Goal: Communication & Community: Answer question/provide support

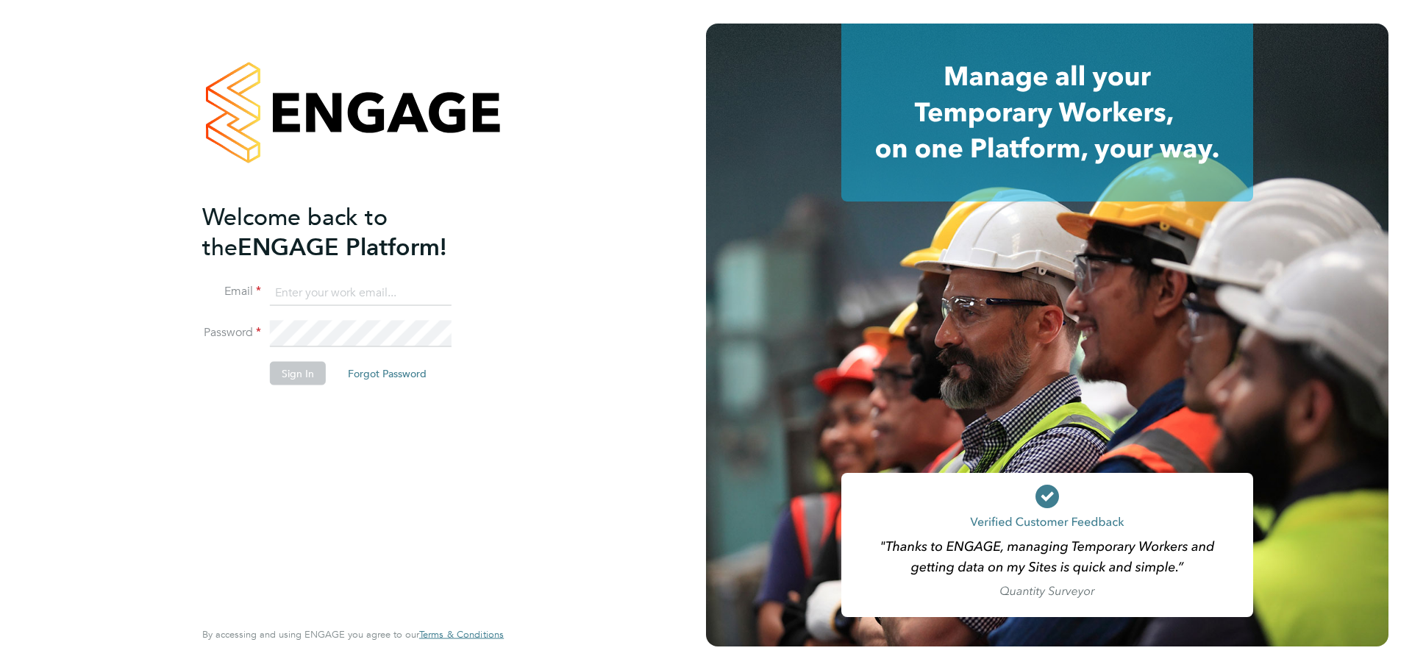
type input "[EMAIL_ADDRESS][DOMAIN_NAME]"
click at [307, 371] on button "Sign In" at bounding box center [298, 373] width 56 height 24
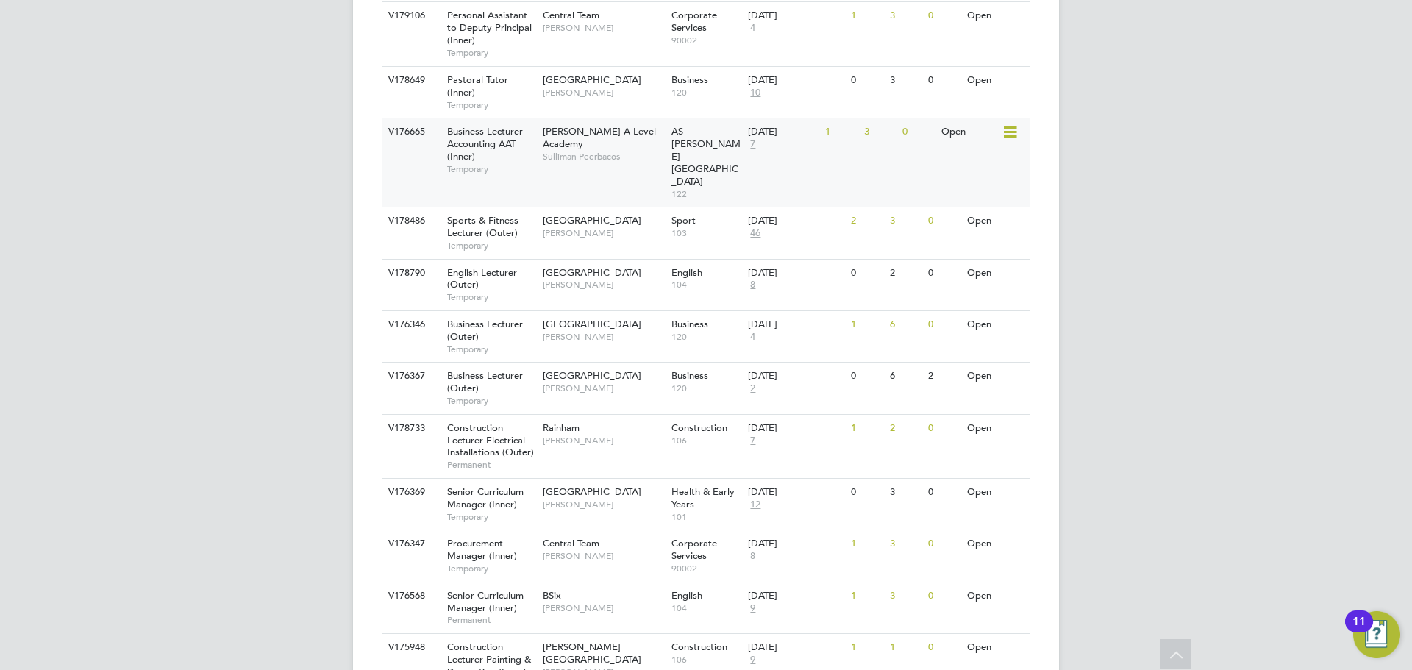
scroll to position [1527, 0]
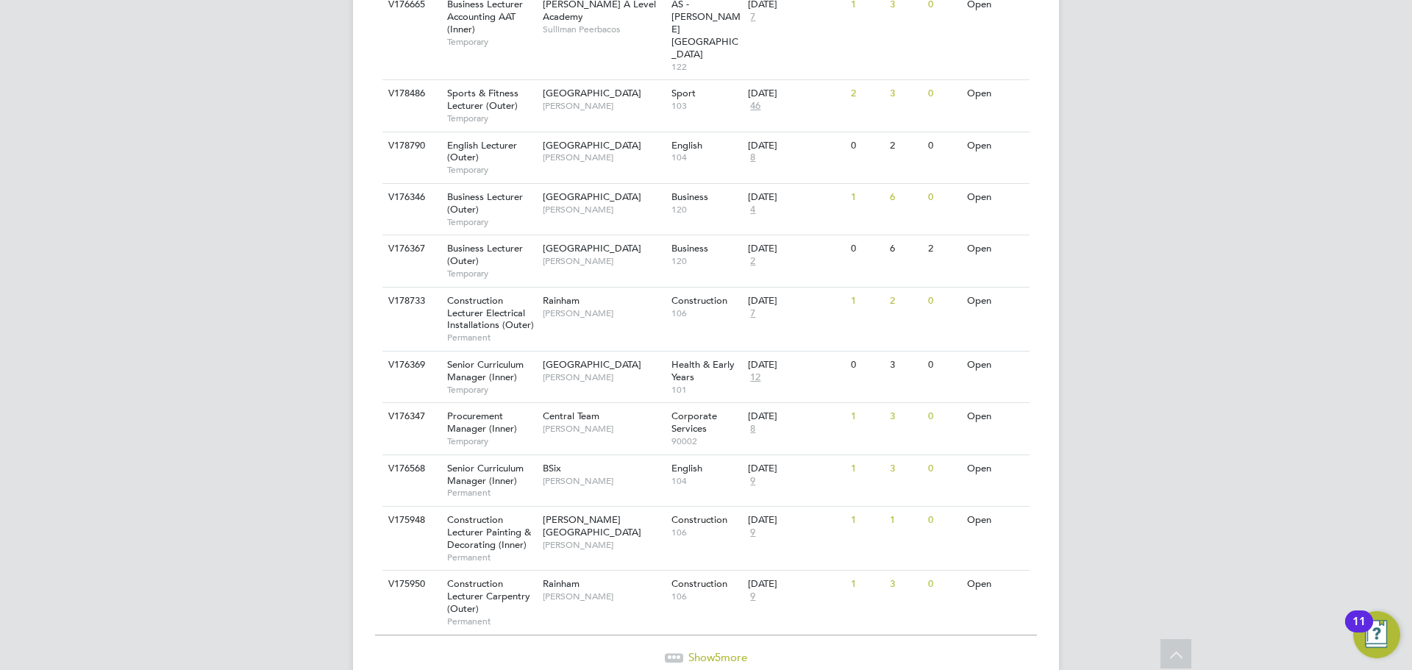
click at [696, 650] on span "Show 5 more" at bounding box center [717, 657] width 59 height 14
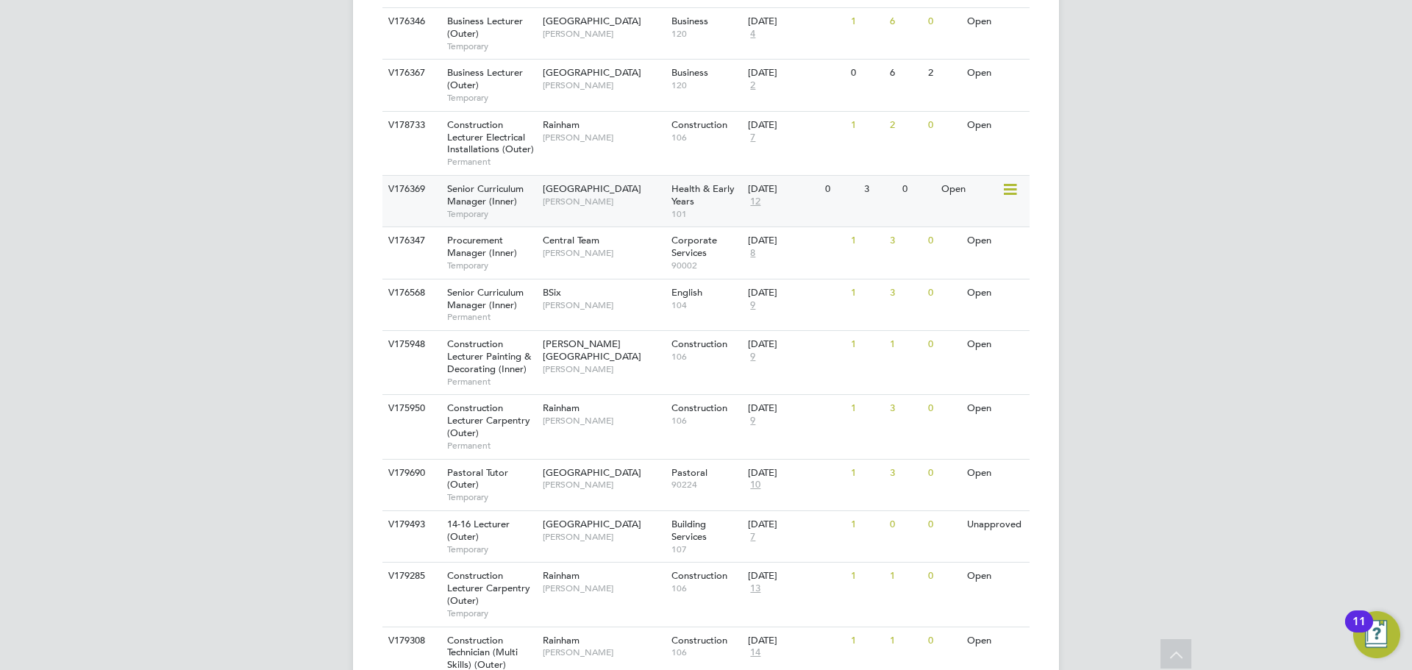
scroll to position [1704, 0]
click at [625, 478] on span "Emma Wood" at bounding box center [603, 484] width 121 height 12
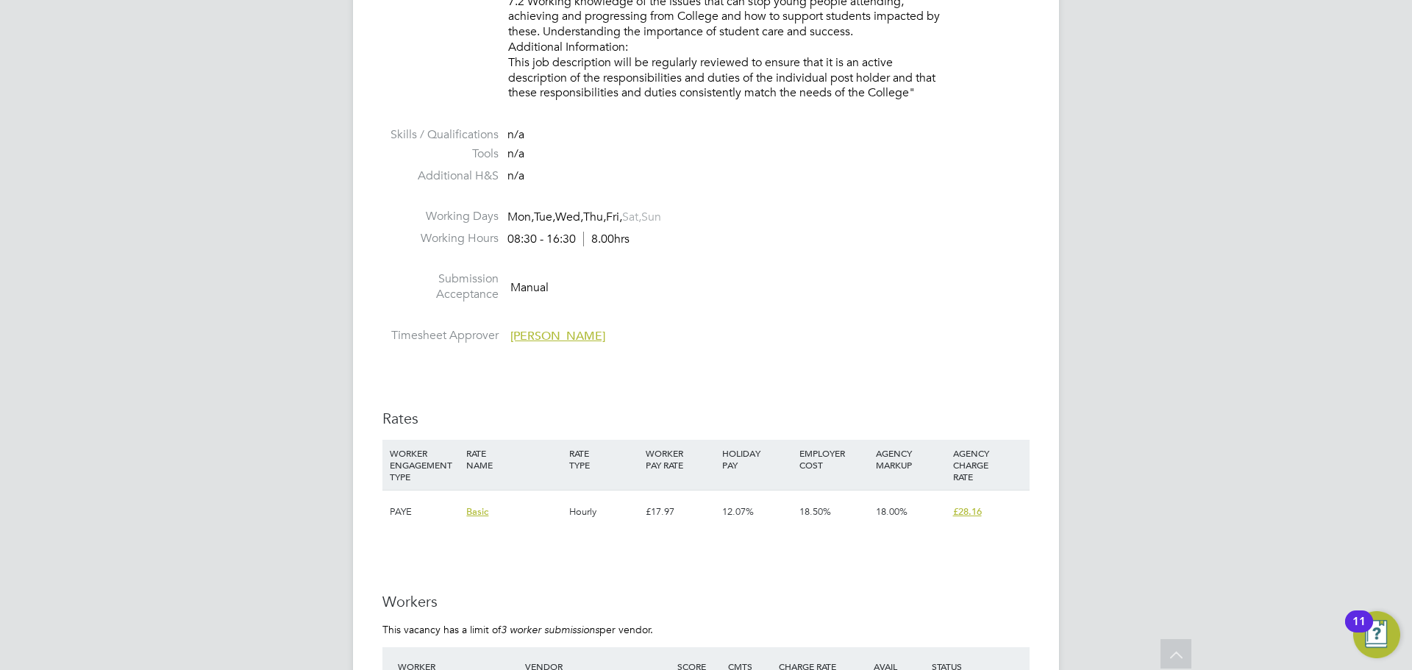
scroll to position [2500, 0]
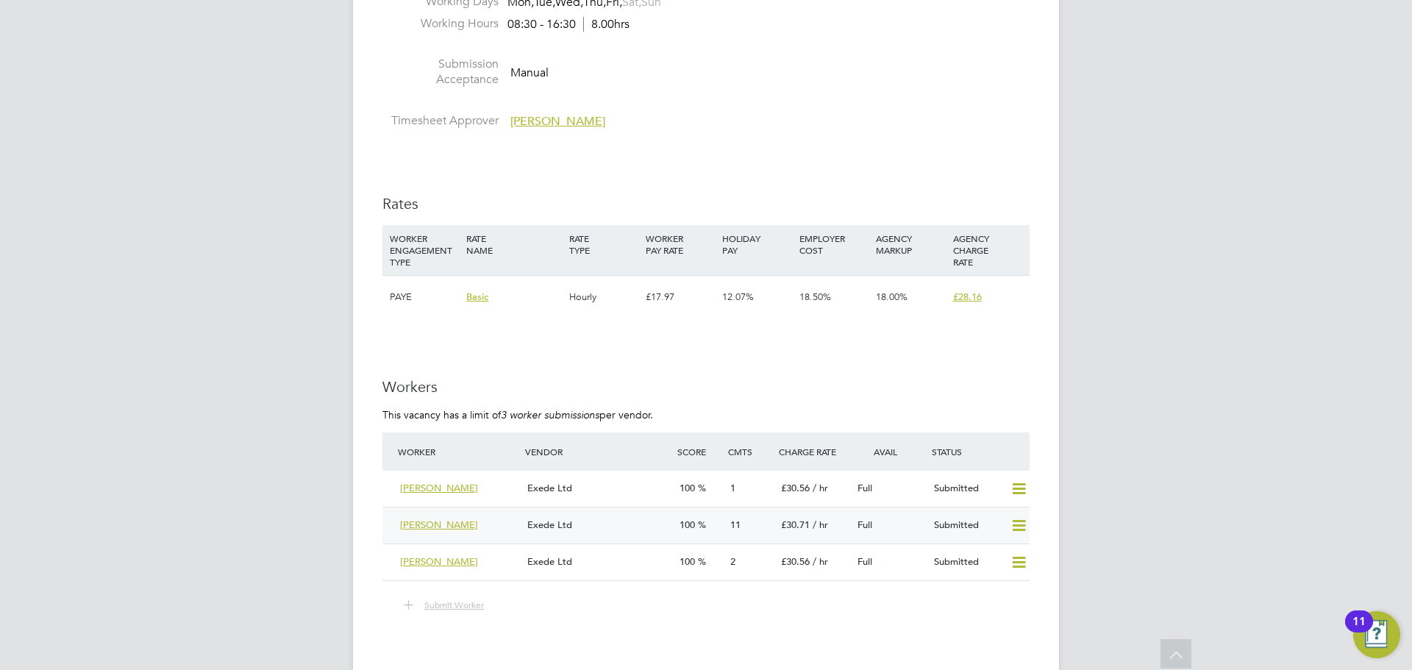
click at [620, 525] on div "Exede Ltd" at bounding box center [597, 525] width 152 height 24
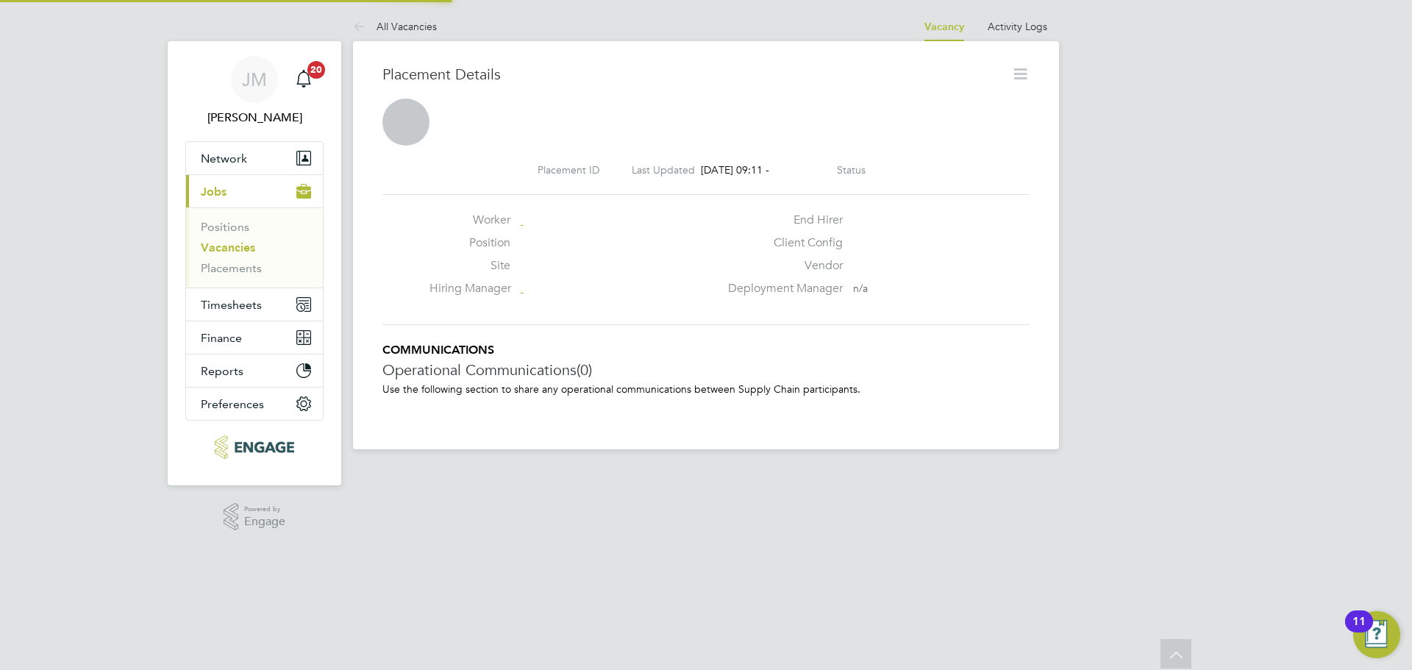
scroll to position [7, 7]
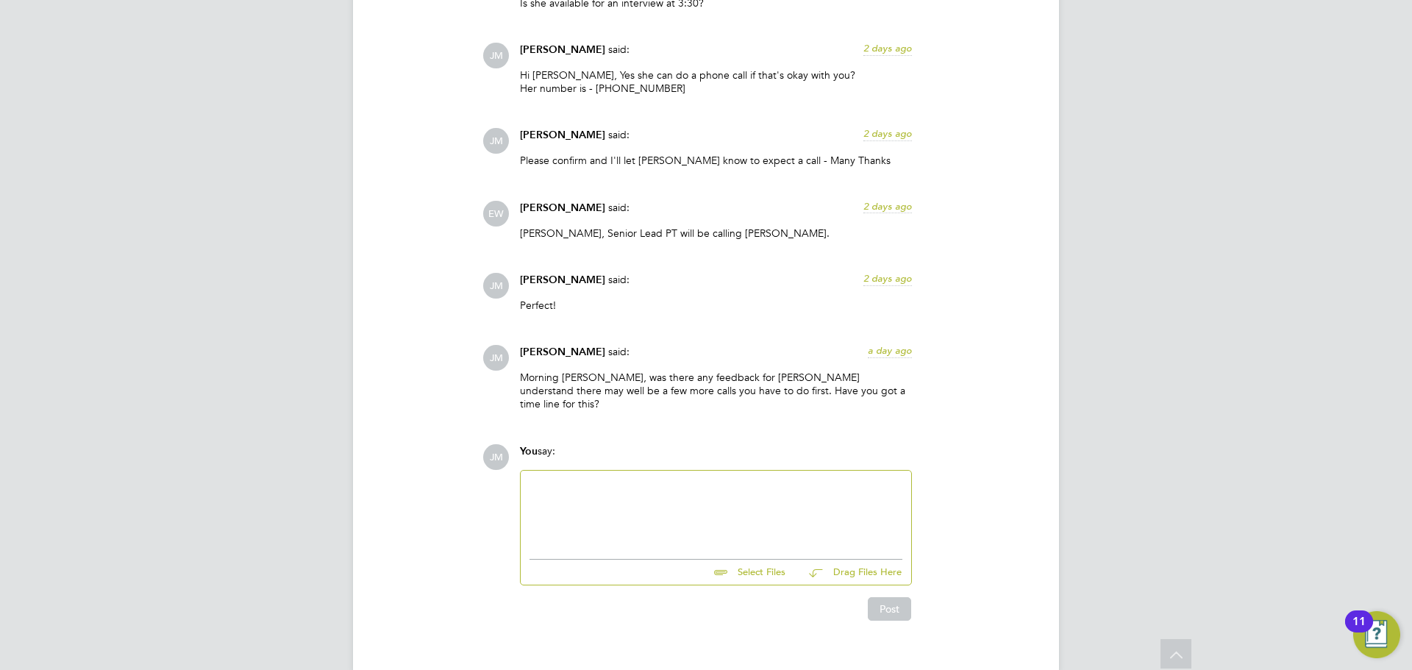
click at [539, 479] on div at bounding box center [715, 510] width 373 height 63
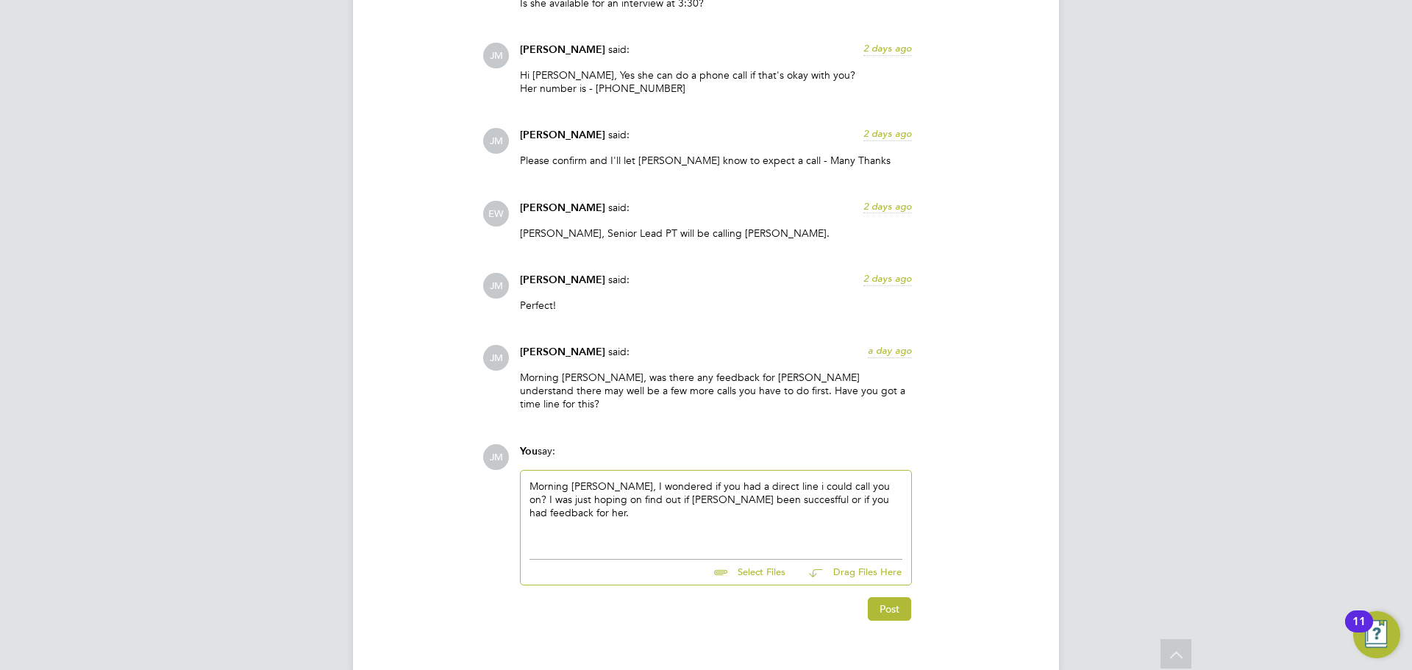
click at [730, 479] on div "Morning Emma, I wondered if you had a direct line i could call you on? I was ju…" at bounding box center [715, 510] width 373 height 63
click at [747, 494] on div "Morning Emma, I wondered if you had a direct line i could call you on? I was ju…" at bounding box center [715, 510] width 373 height 63
click at [769, 479] on div "Morning Emma, I wondered if you had a direct line i could call you on? I was ju…" at bounding box center [715, 510] width 373 height 63
click at [778, 494] on div "Morning Emma, I wondered if you had a direct line I could call you on? I was ju…" at bounding box center [715, 510] width 373 height 63
click at [597, 479] on div "Morning Emma, I wondered if you had a direct line I could call you on? I was ju…" at bounding box center [715, 510] width 373 height 63
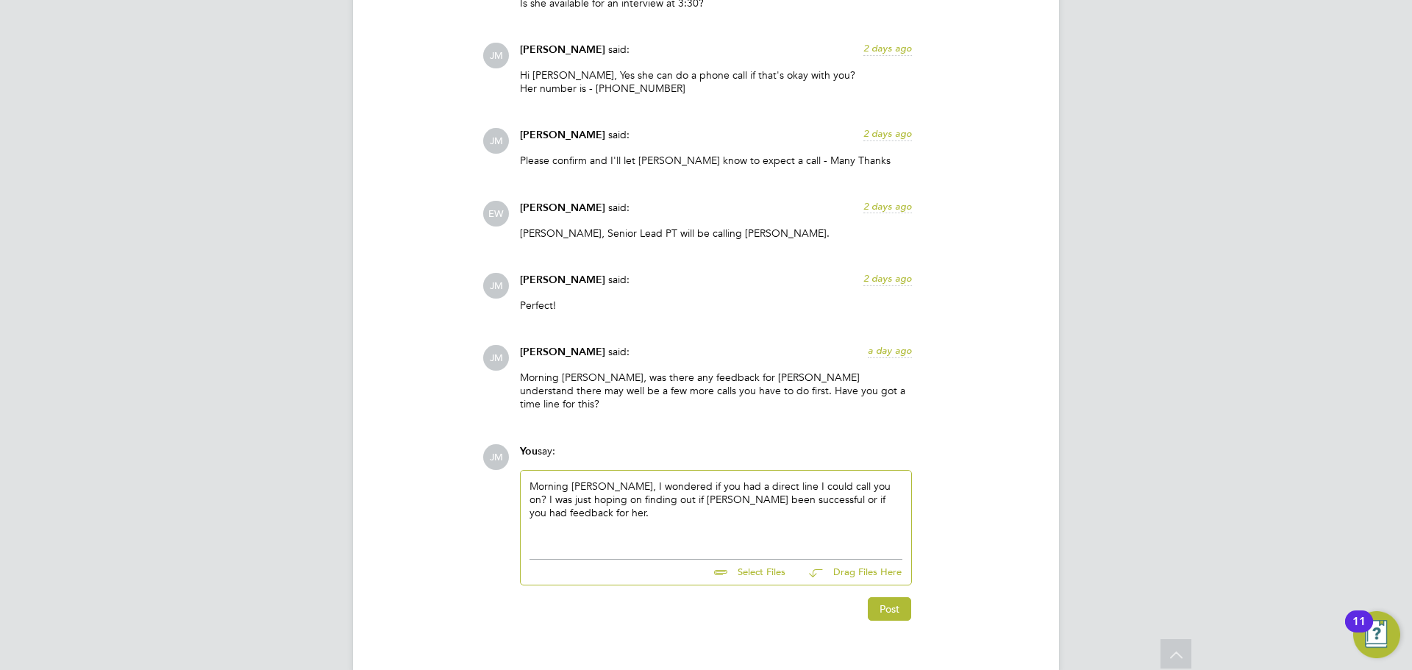
click at [582, 487] on div "Morning Emma, I wondered if you had a direct line I could call you on? I was ju…" at bounding box center [715, 510] width 373 height 63
click at [687, 479] on div "Morning Emma, I wondered if you had a direct line I could call you on? I was ju…" at bounding box center [715, 510] width 373 height 63
click at [887, 597] on button "Post" at bounding box center [889, 609] width 43 height 24
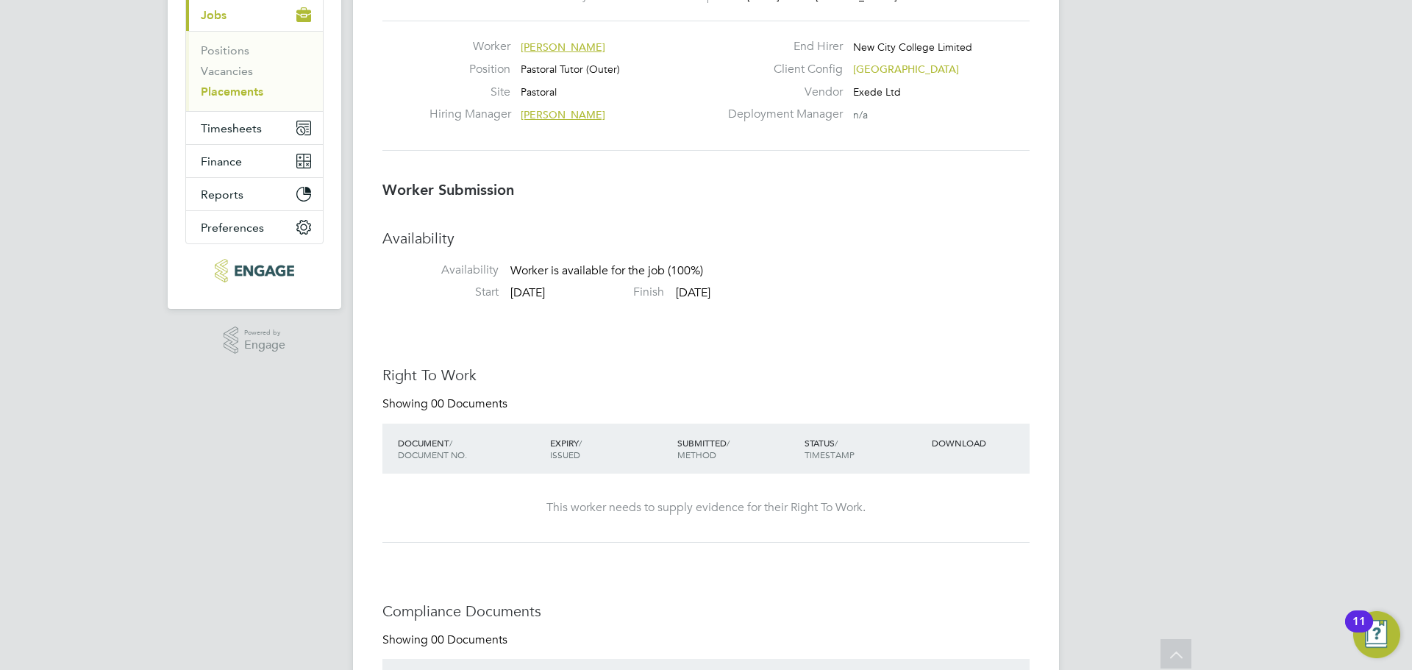
scroll to position [0, 0]
